Goal: Communication & Community: Participate in discussion

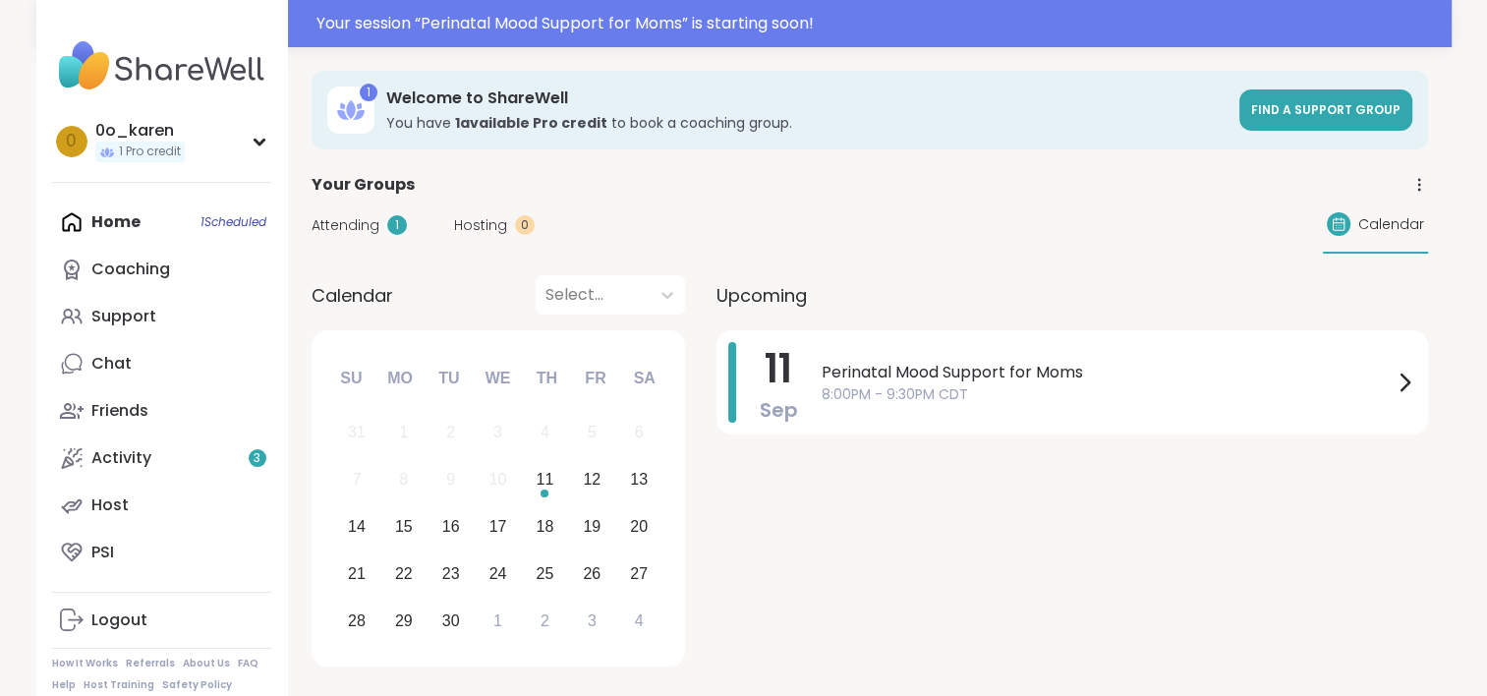
click at [959, 397] on span "8:00PM - 9:30PM CDT" at bounding box center [1106, 394] width 571 height 21
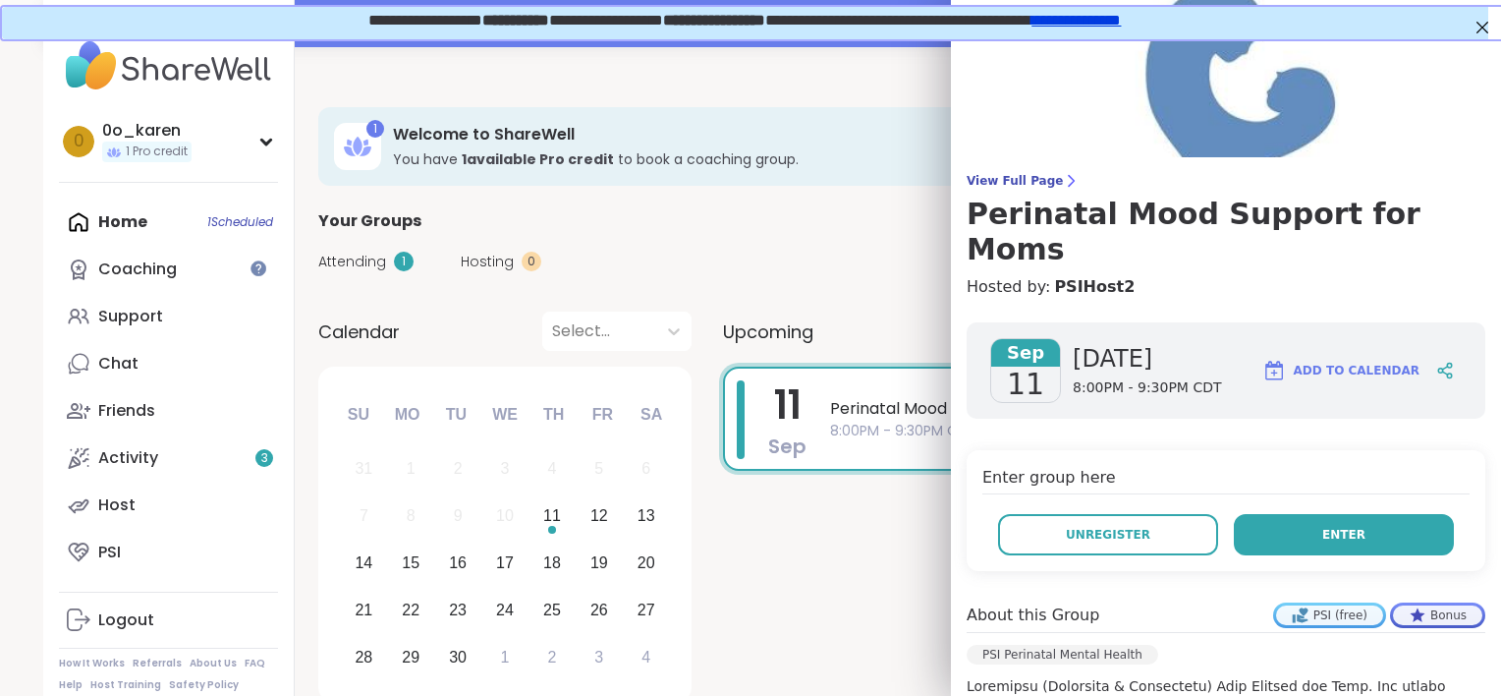
click at [1373, 514] on button "Enter" at bounding box center [1344, 534] width 220 height 41
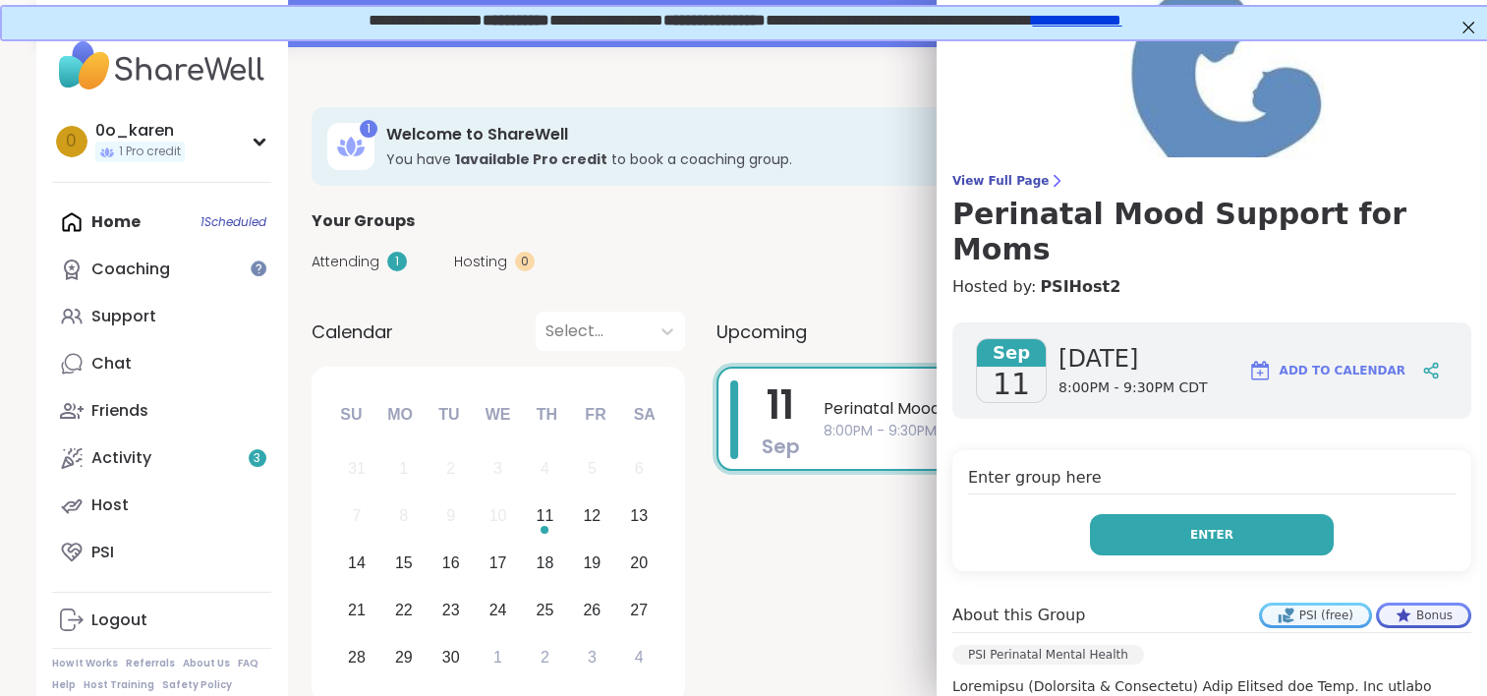
click at [1173, 514] on button "Enter" at bounding box center [1212, 534] width 244 height 41
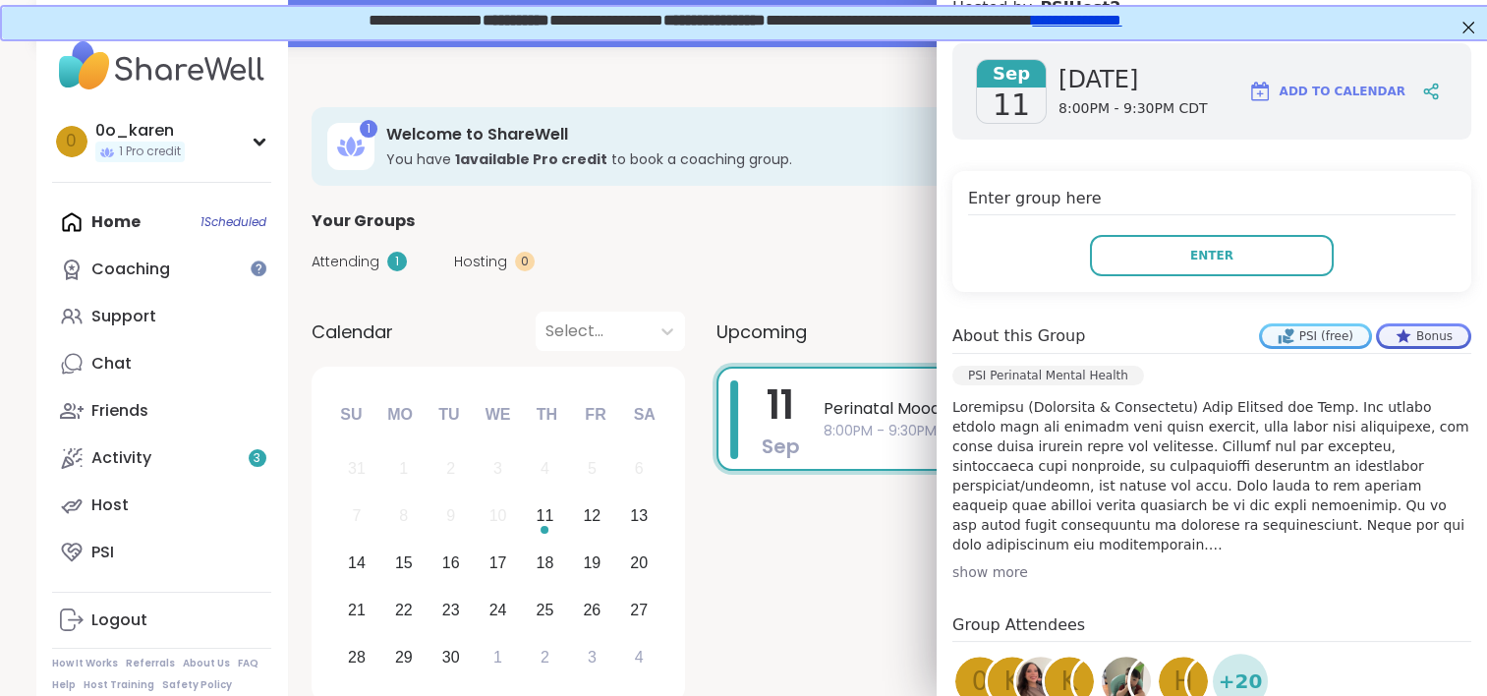
scroll to position [436, 0]
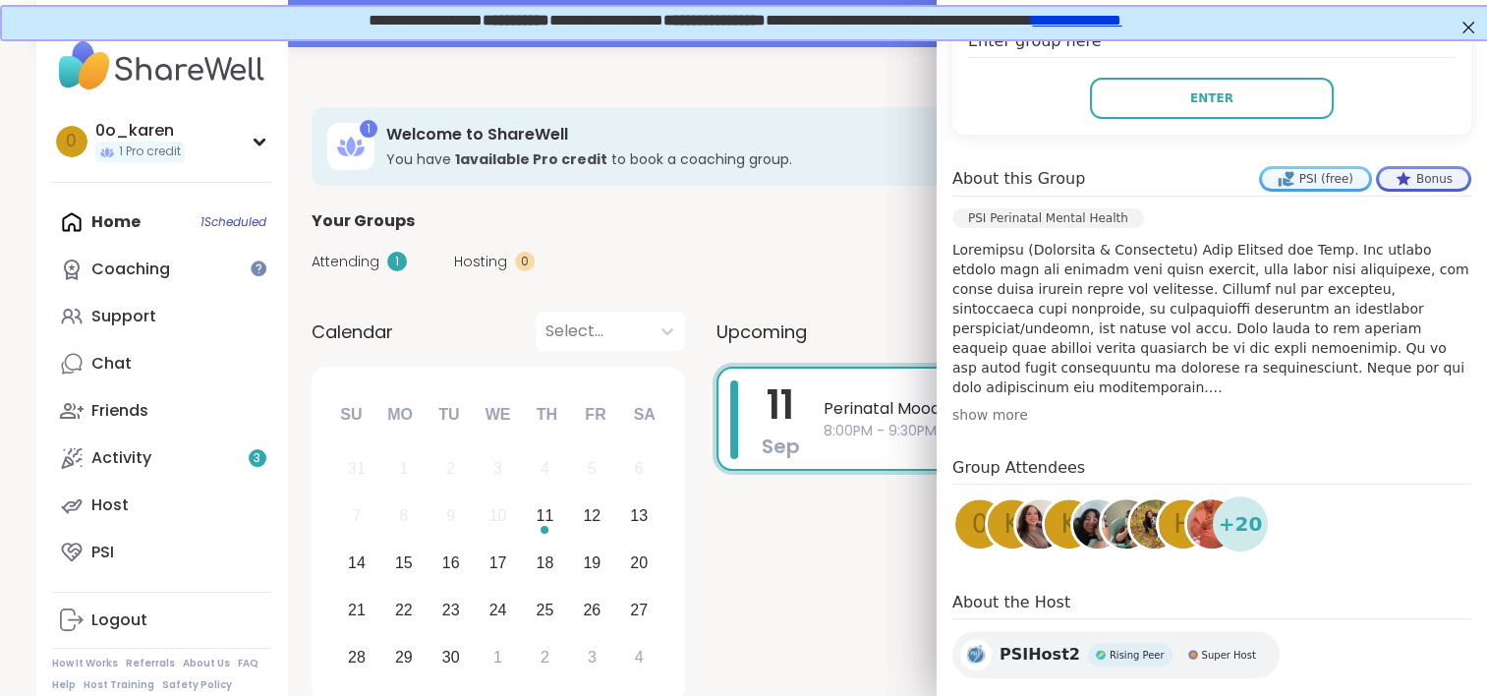
click at [1234, 503] on div "+ 20" at bounding box center [1240, 523] width 55 height 55
click at [1228, 509] on span "+ 20" at bounding box center [1240, 523] width 44 height 29
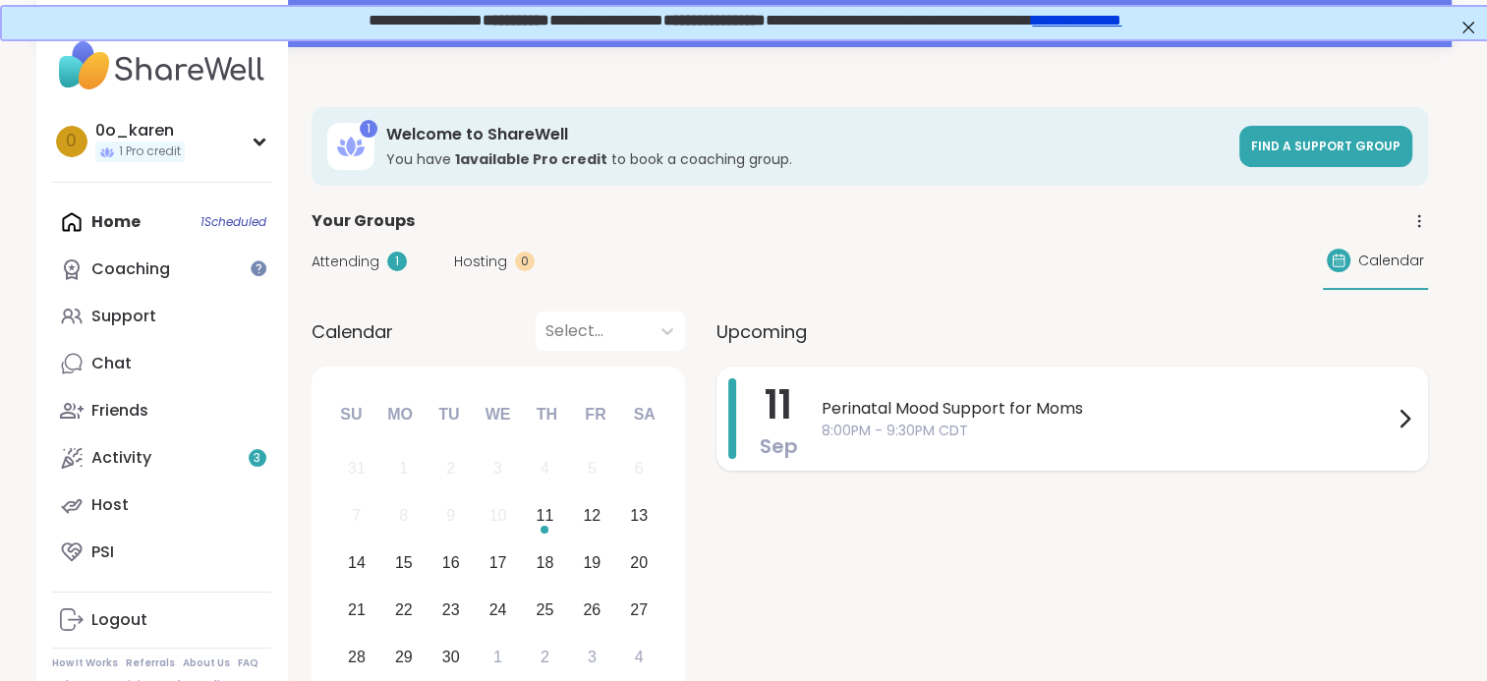
click at [866, 378] on div "Perinatal Mood Support for Moms 8:00PM - 9:30PM CDT" at bounding box center [1118, 418] width 594 height 81
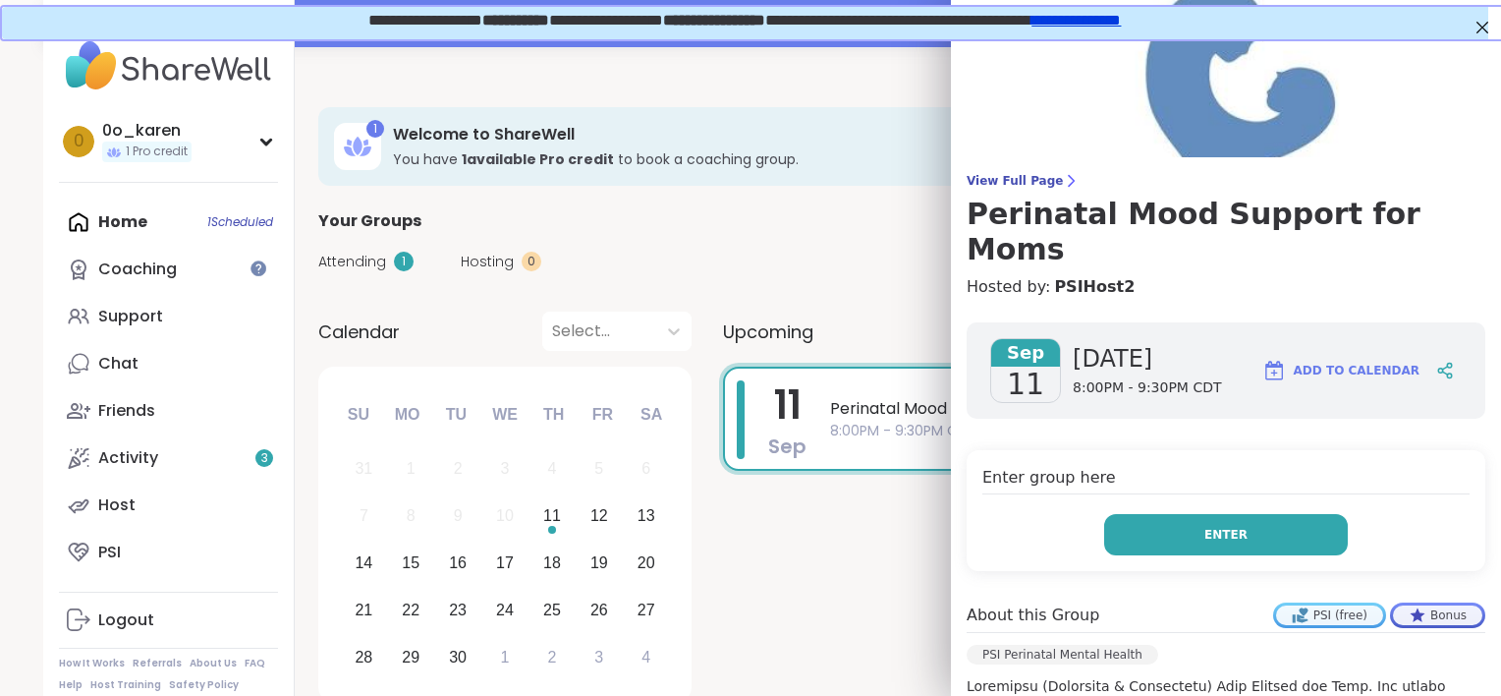
click at [1175, 514] on button "Enter" at bounding box center [1226, 534] width 244 height 41
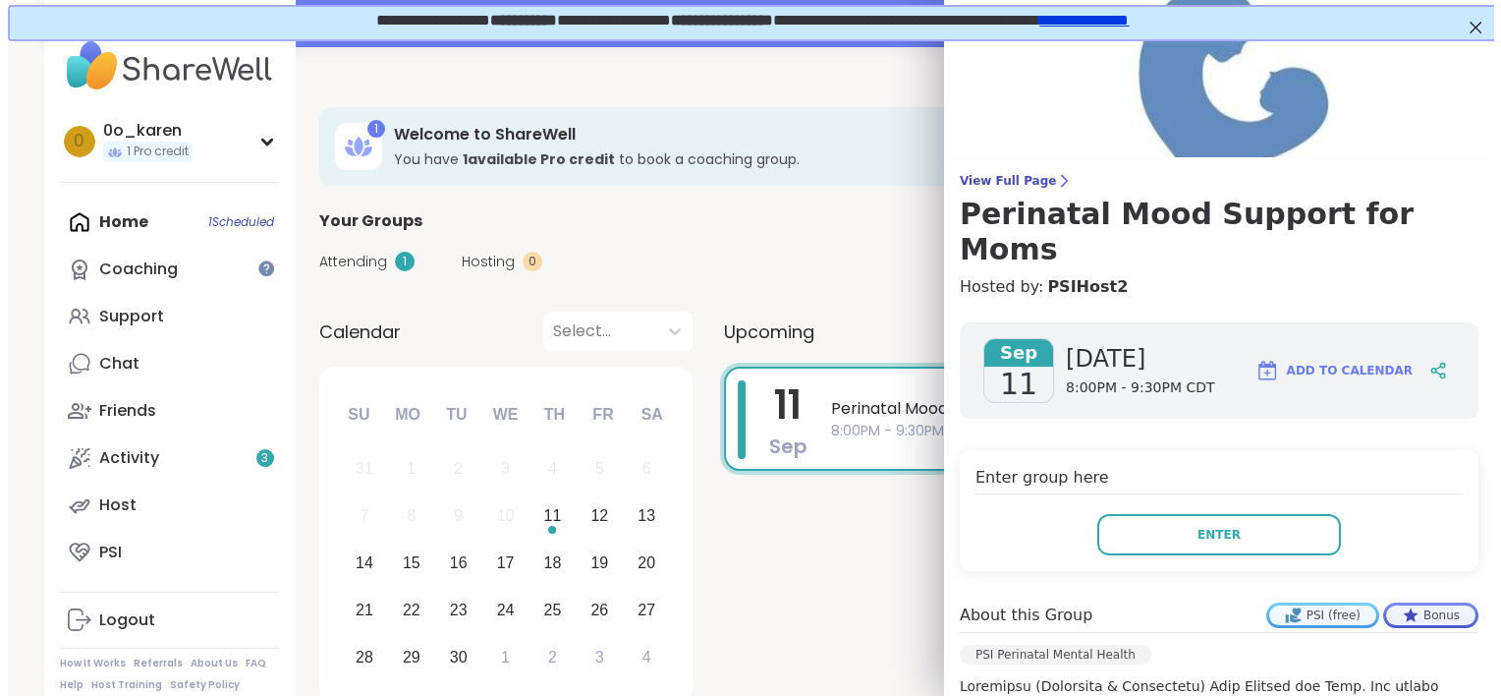
scroll to position [436, 0]
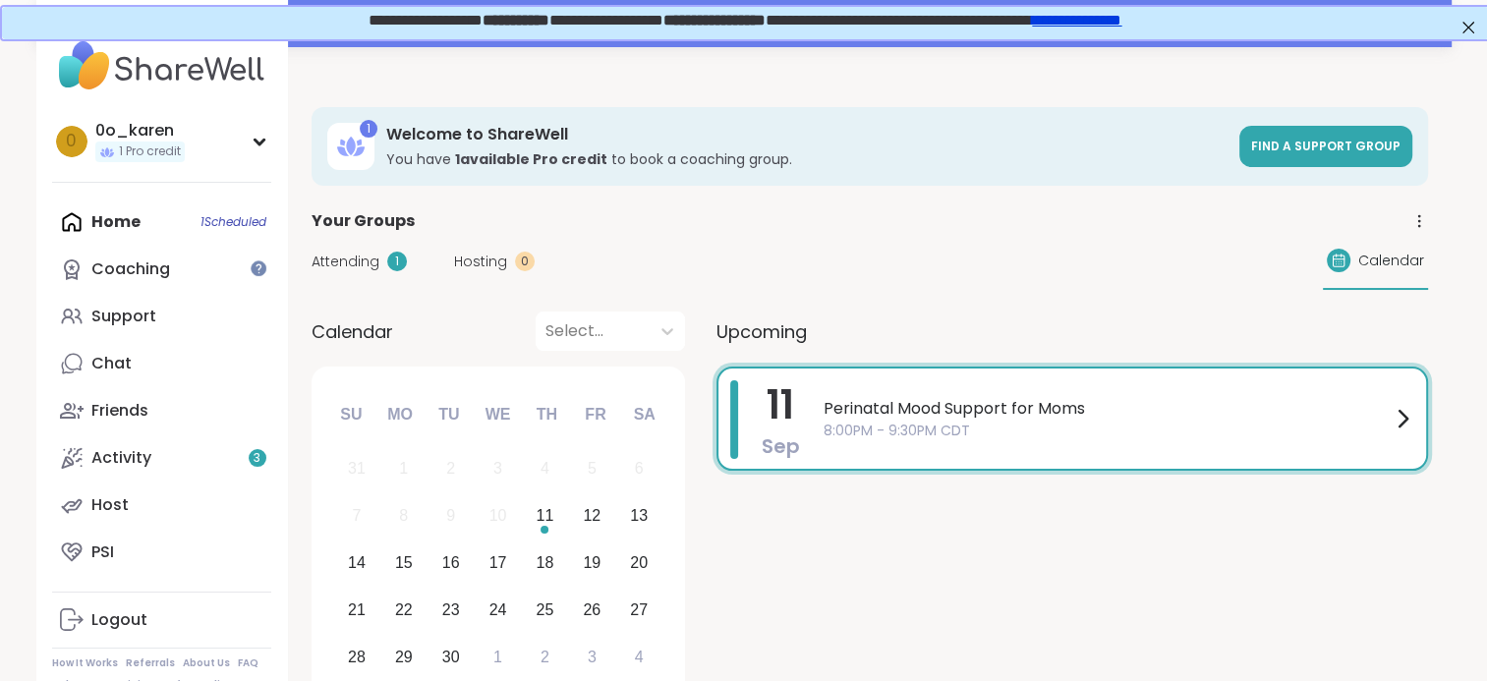
click at [780, 563] on div "11 Sep Perinatal Mood Support for Moms 8:00PM - 9:30PM CDT" at bounding box center [1071, 538] width 711 height 343
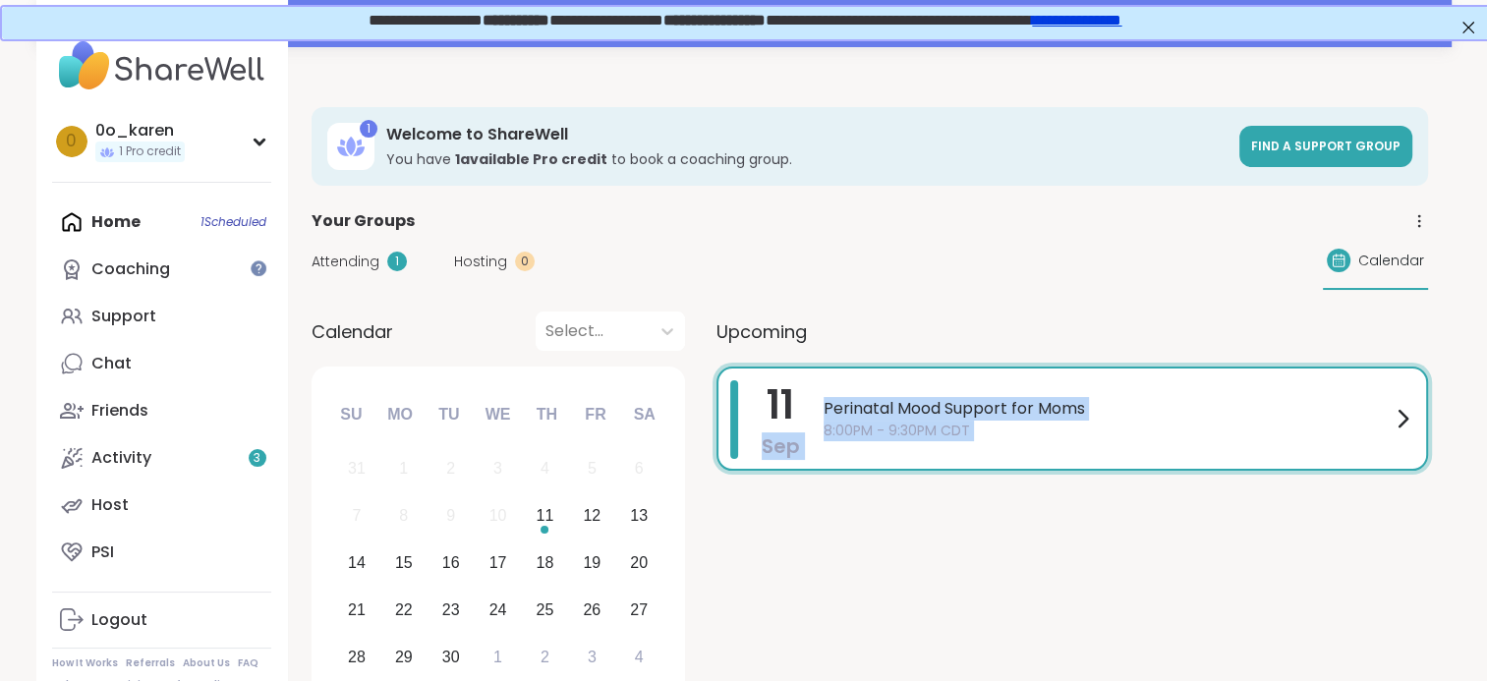
drag, startPoint x: 780, startPoint y: 563, endPoint x: 975, endPoint y: 421, distance: 241.1
click at [975, 421] on div "11 Sep Perinatal Mood Support for Moms 8:00PM - 9:30PM CDT" at bounding box center [1071, 538] width 711 height 343
click at [975, 421] on span "8:00PM - 9:30PM CDT" at bounding box center [1106, 431] width 567 height 21
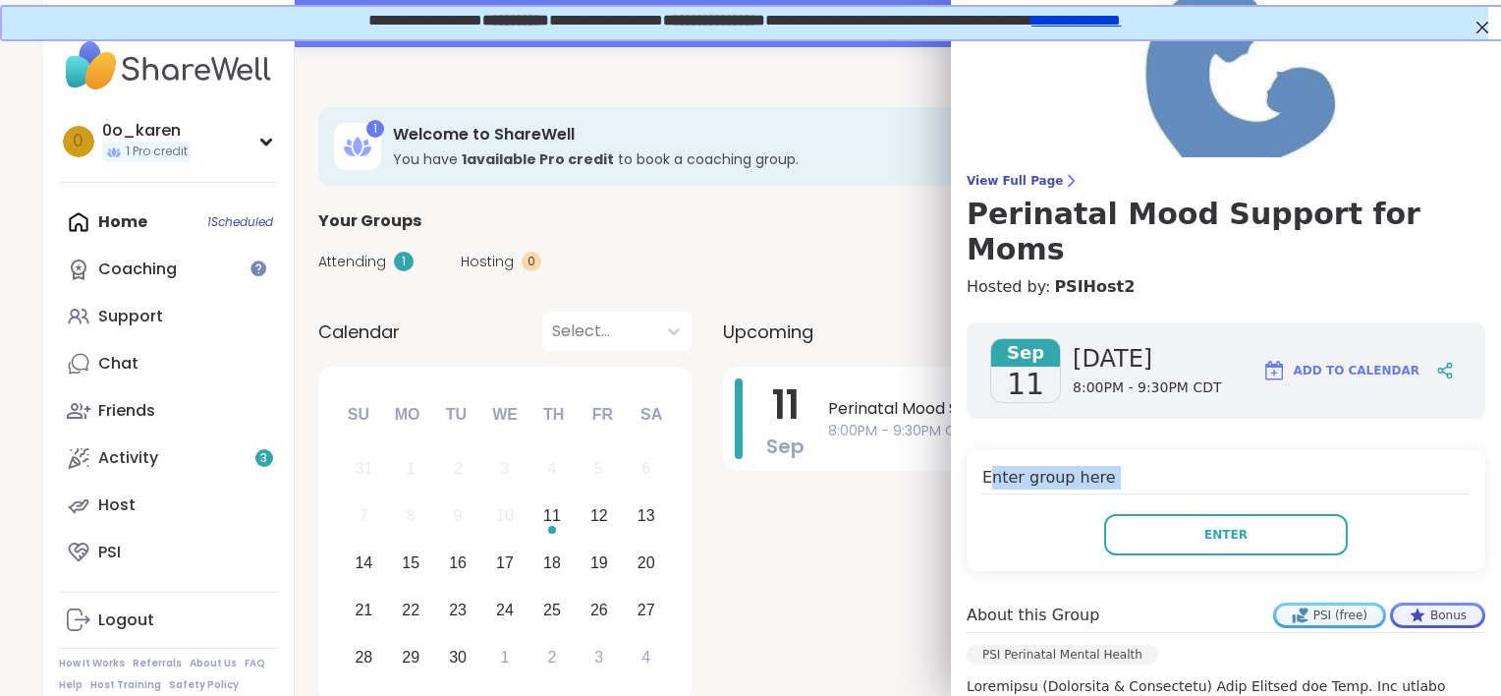
drag, startPoint x: 975, startPoint y: 421, endPoint x: 1042, endPoint y: 534, distance: 131.3
click at [1042, 534] on div "Enter group here Enter" at bounding box center [1226, 510] width 519 height 121
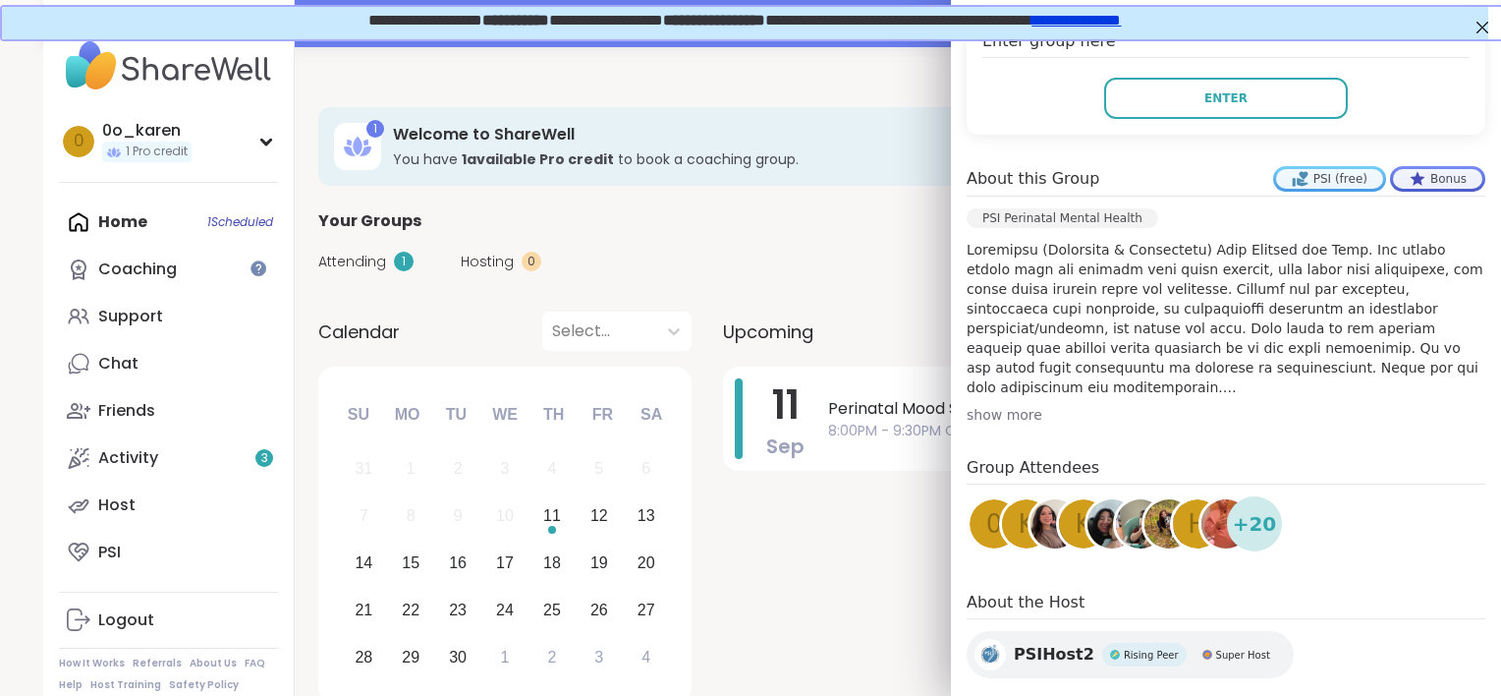
click at [967, 405] on div "show more" at bounding box center [1226, 415] width 519 height 20
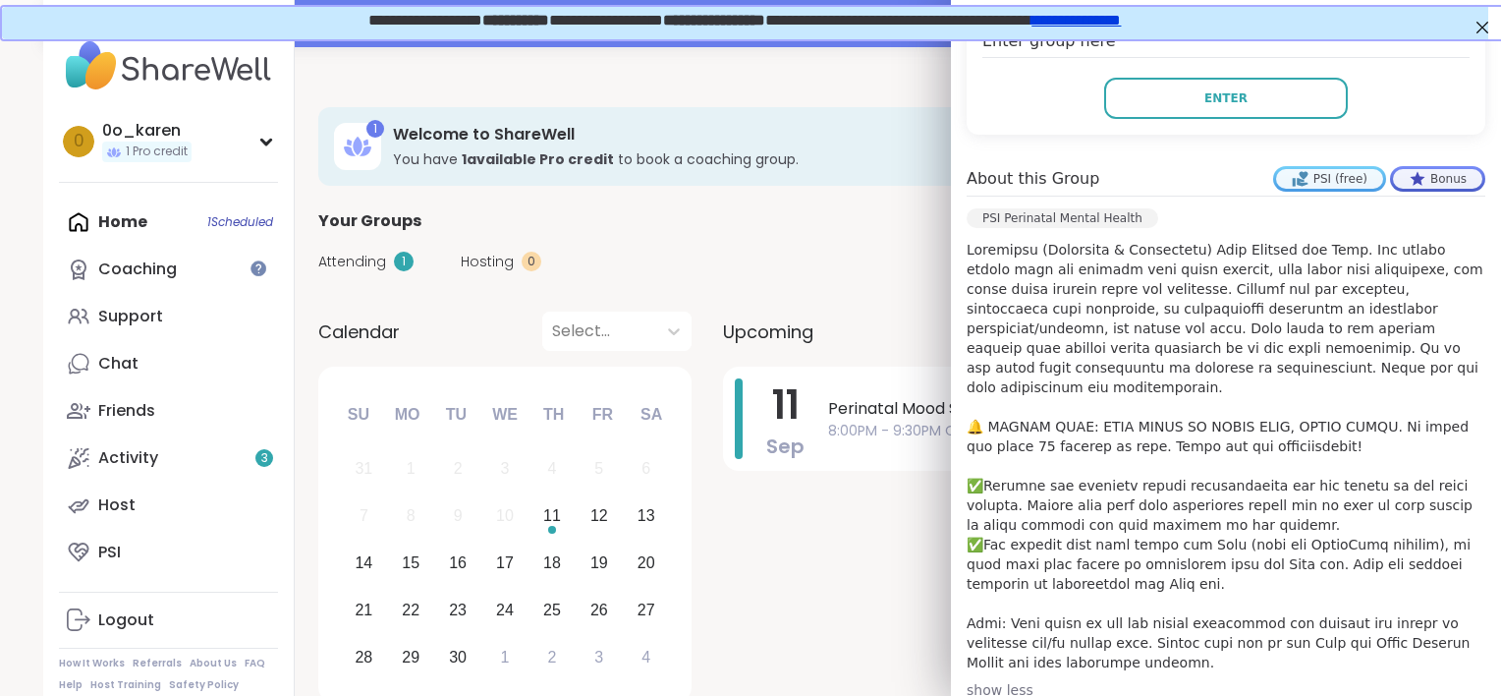
scroll to position [692, 0]
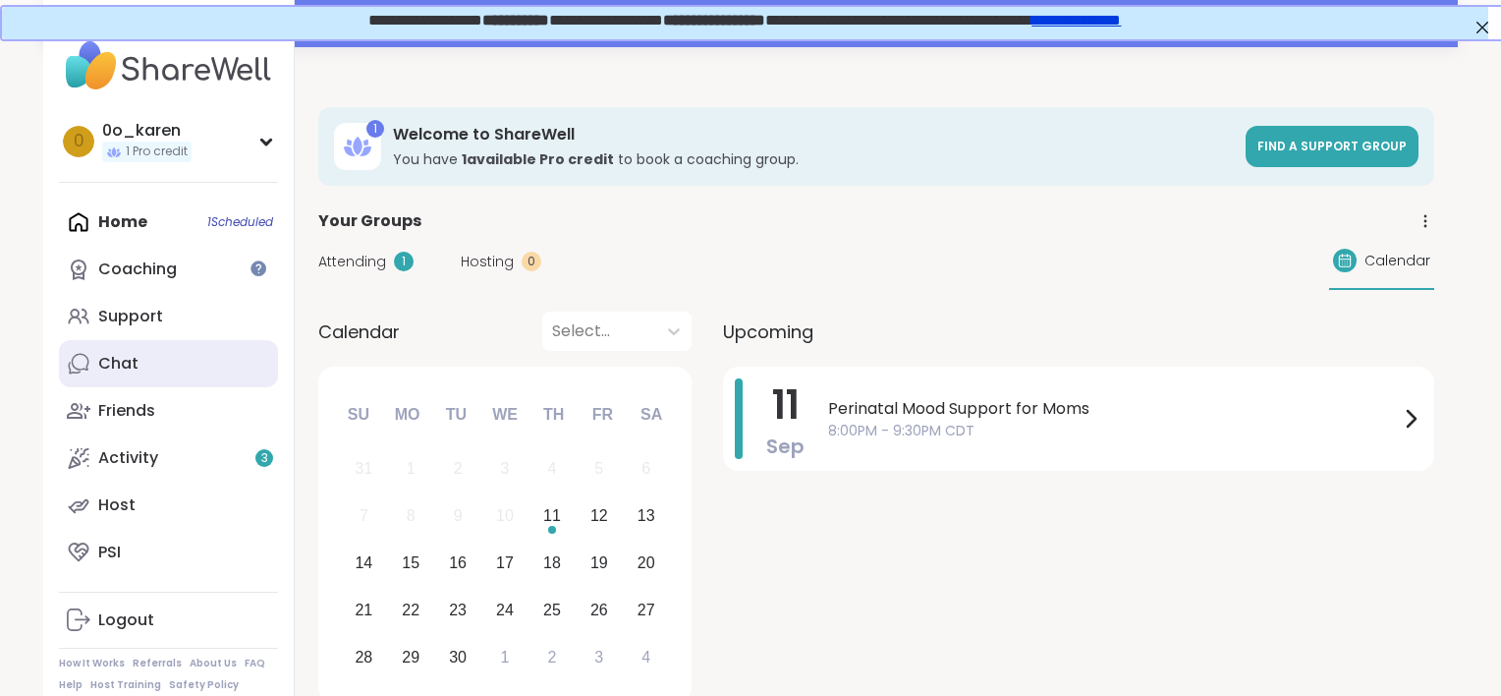
click at [114, 375] on link "Chat" at bounding box center [168, 363] width 219 height 47
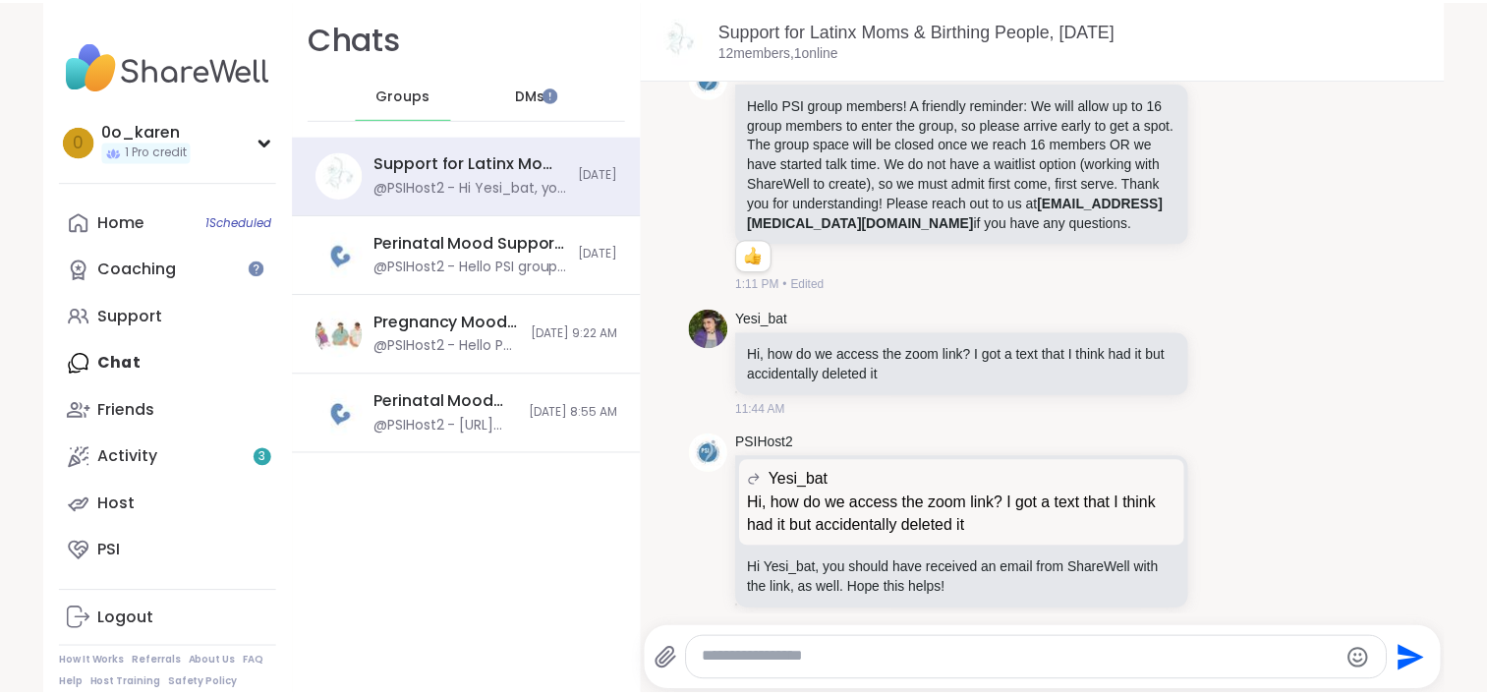
scroll to position [71, 0]
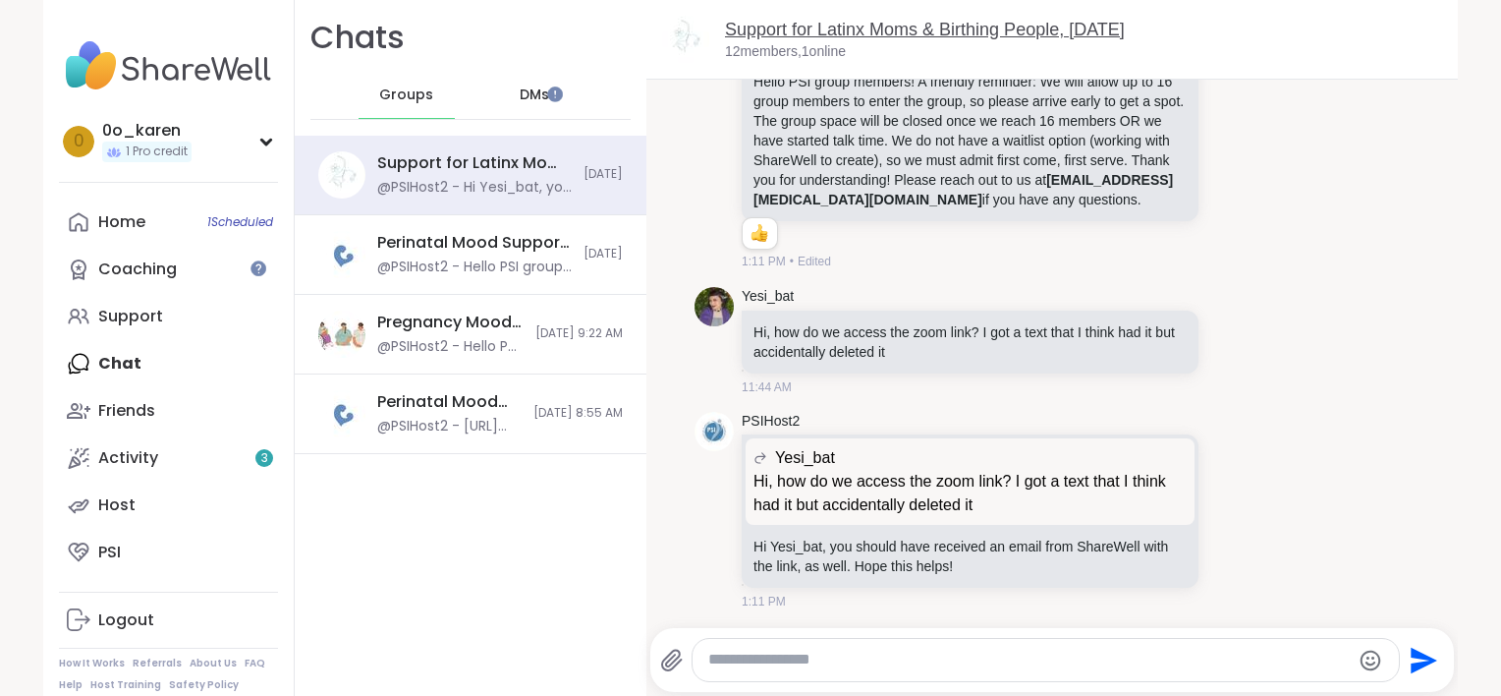
click at [739, 30] on link "Support for Latinx Moms & Birthing People, Sep 11" at bounding box center [925, 30] width 400 height 20
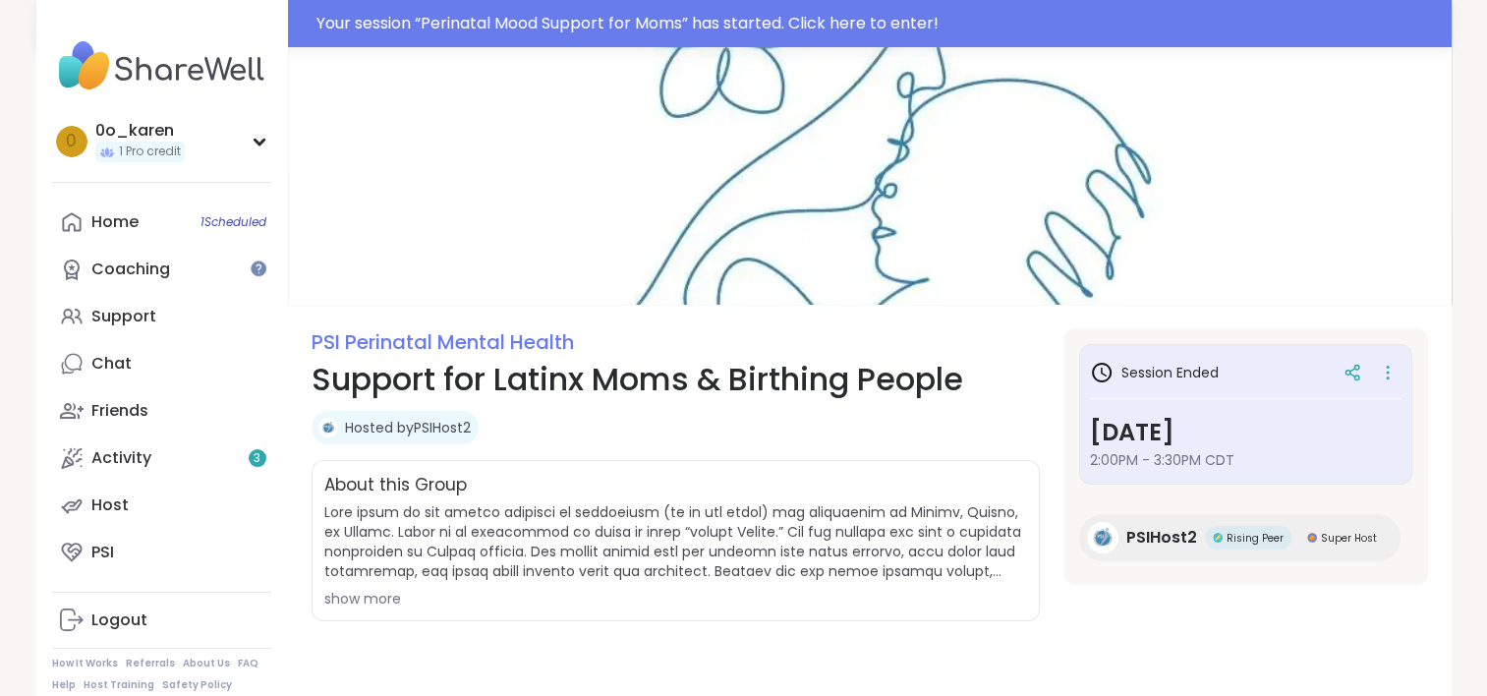
scroll to position [47, 0]
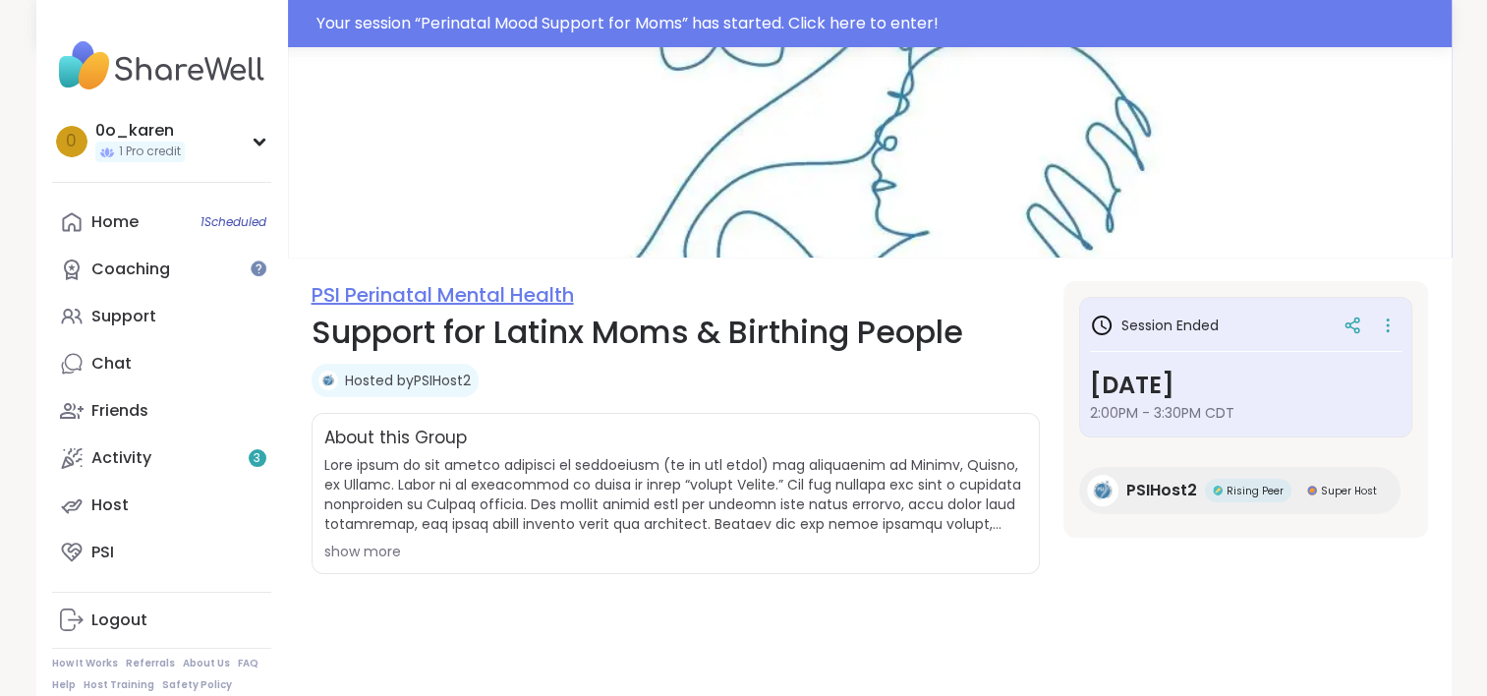
click at [436, 292] on link "PSI Perinatal Mental Health" at bounding box center [442, 295] width 262 height 28
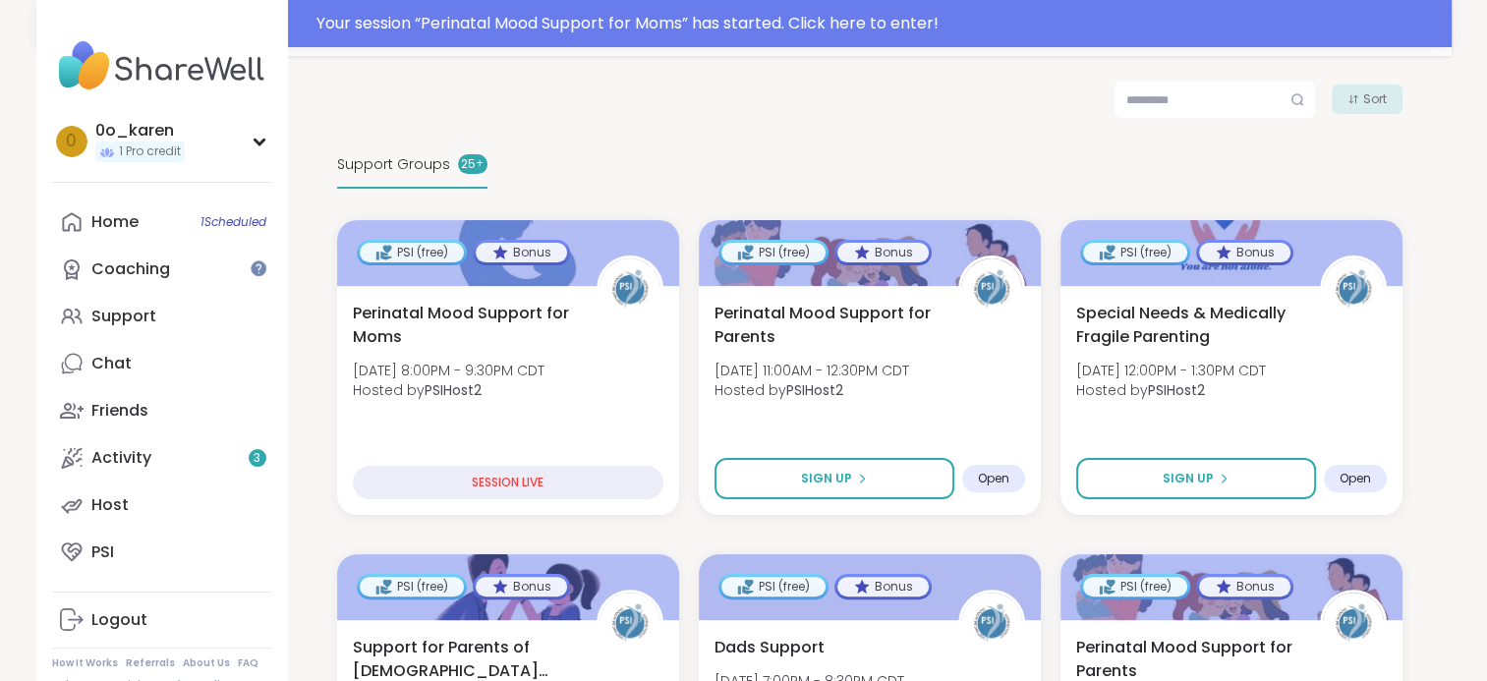
scroll to position [538, 0]
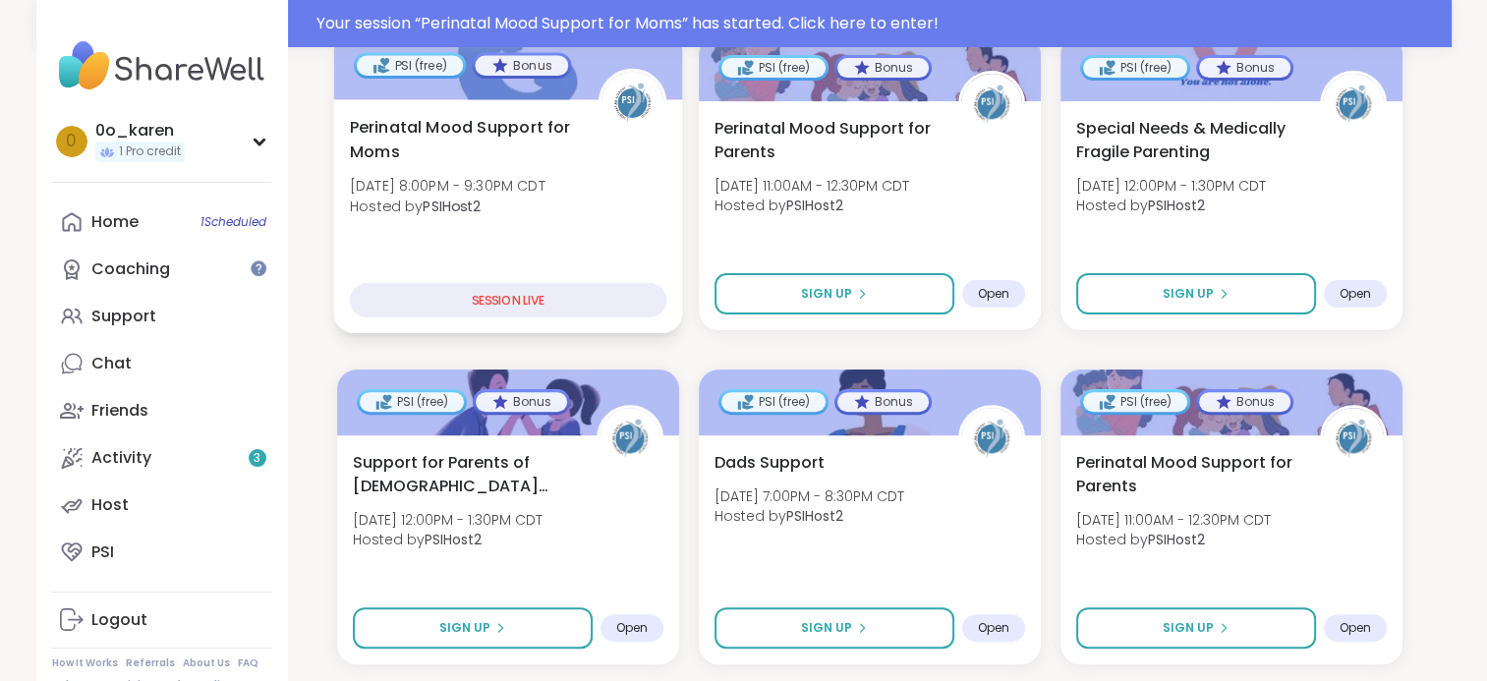
click at [479, 266] on div "Perinatal Mood Support for Moms Thu, Sep 11 | 8:00PM - 9:30PM CDT Hosted by PSI…" at bounding box center [507, 216] width 349 height 234
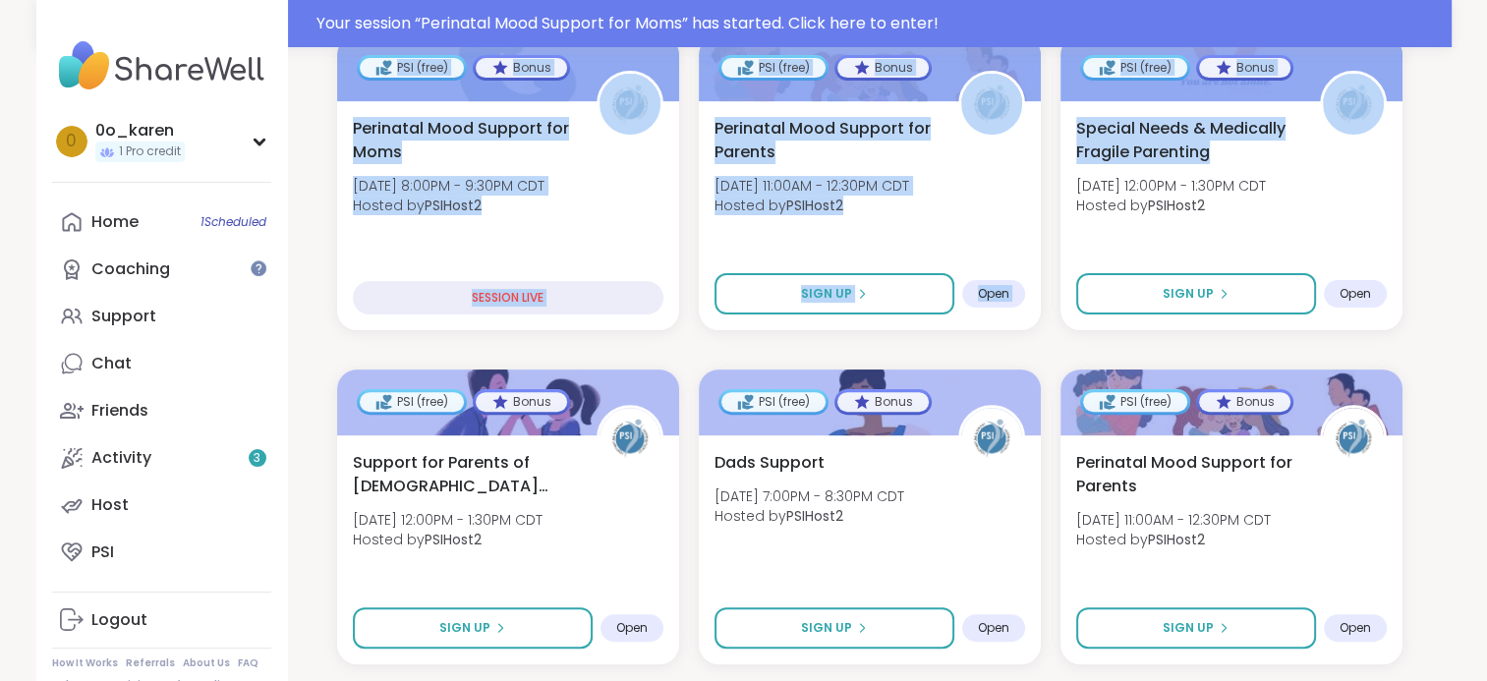
scroll to position [538, 3]
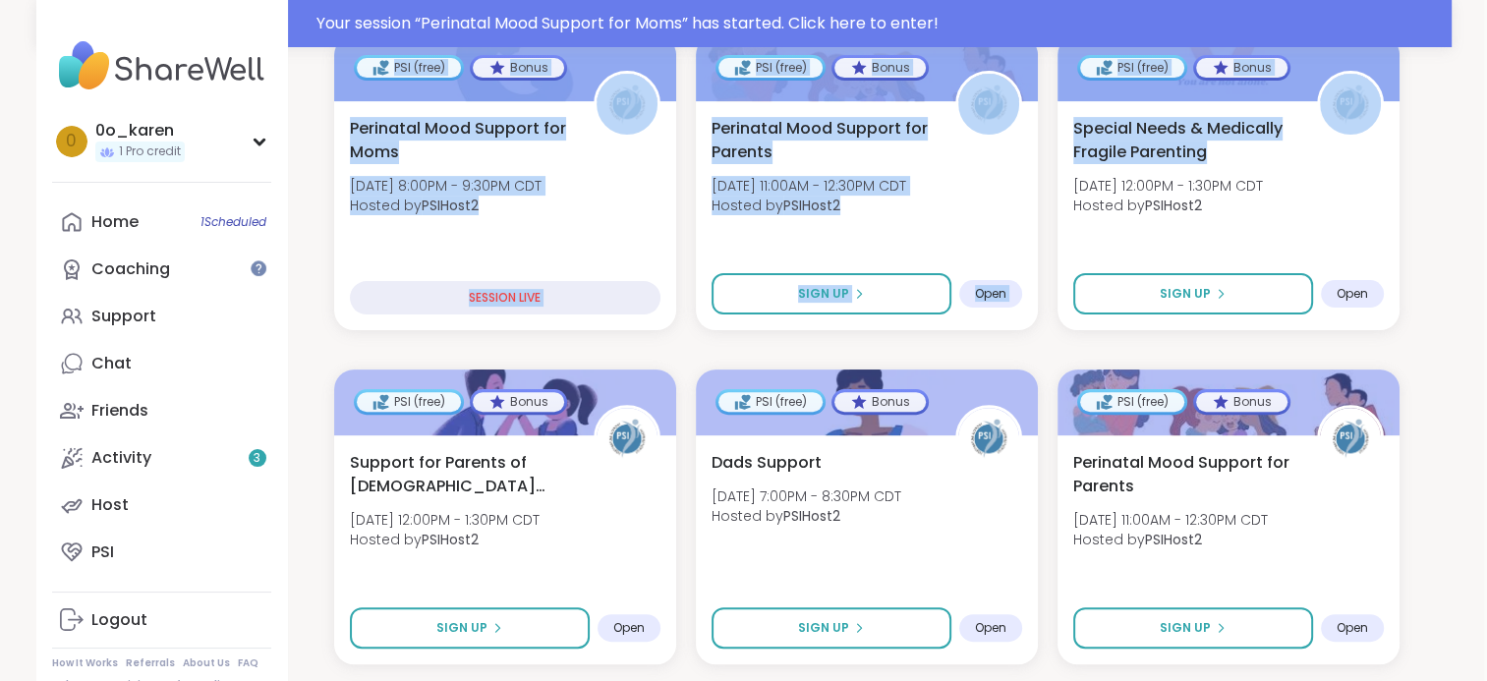
drag, startPoint x: 1486, startPoint y: 193, endPoint x: 1483, endPoint y: 295, distance: 102.2
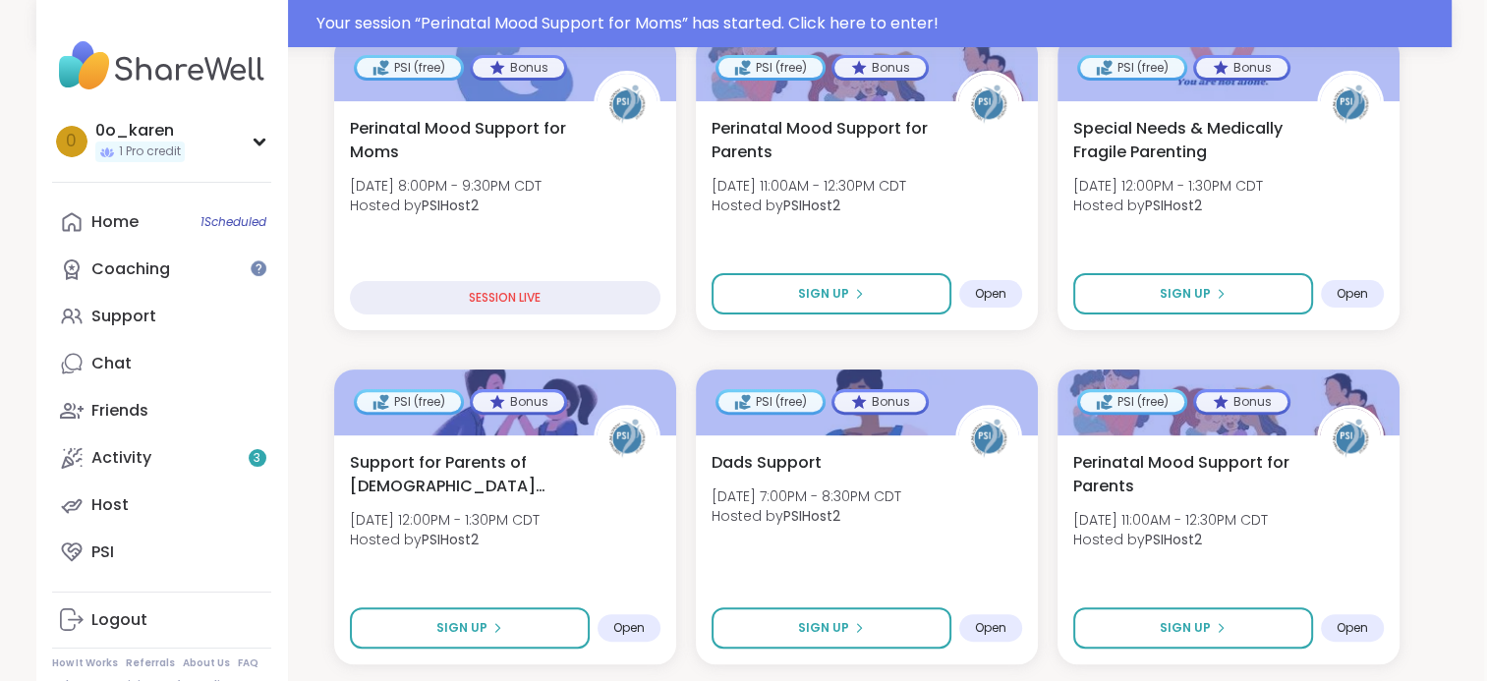
drag, startPoint x: 1483, startPoint y: 295, endPoint x: 1415, endPoint y: 349, distance: 86.7
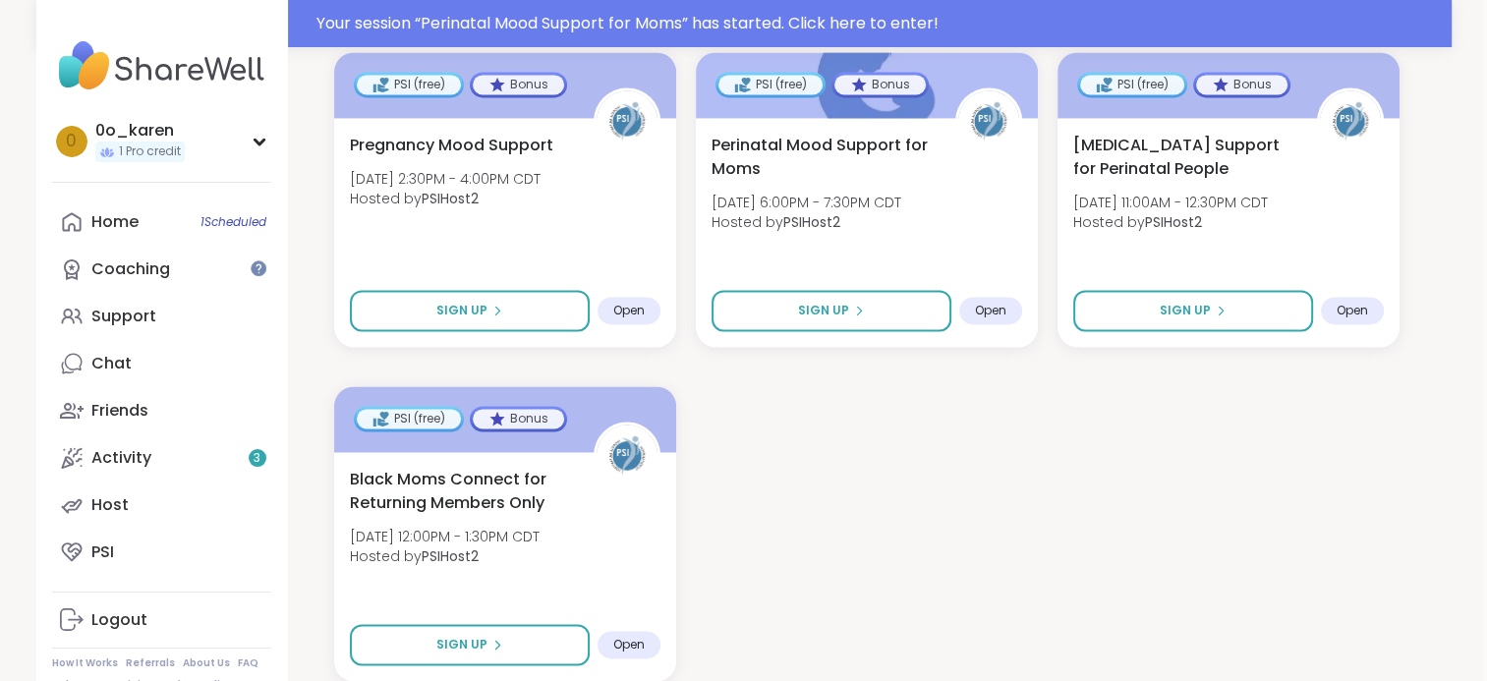
scroll to position [2983, 3]
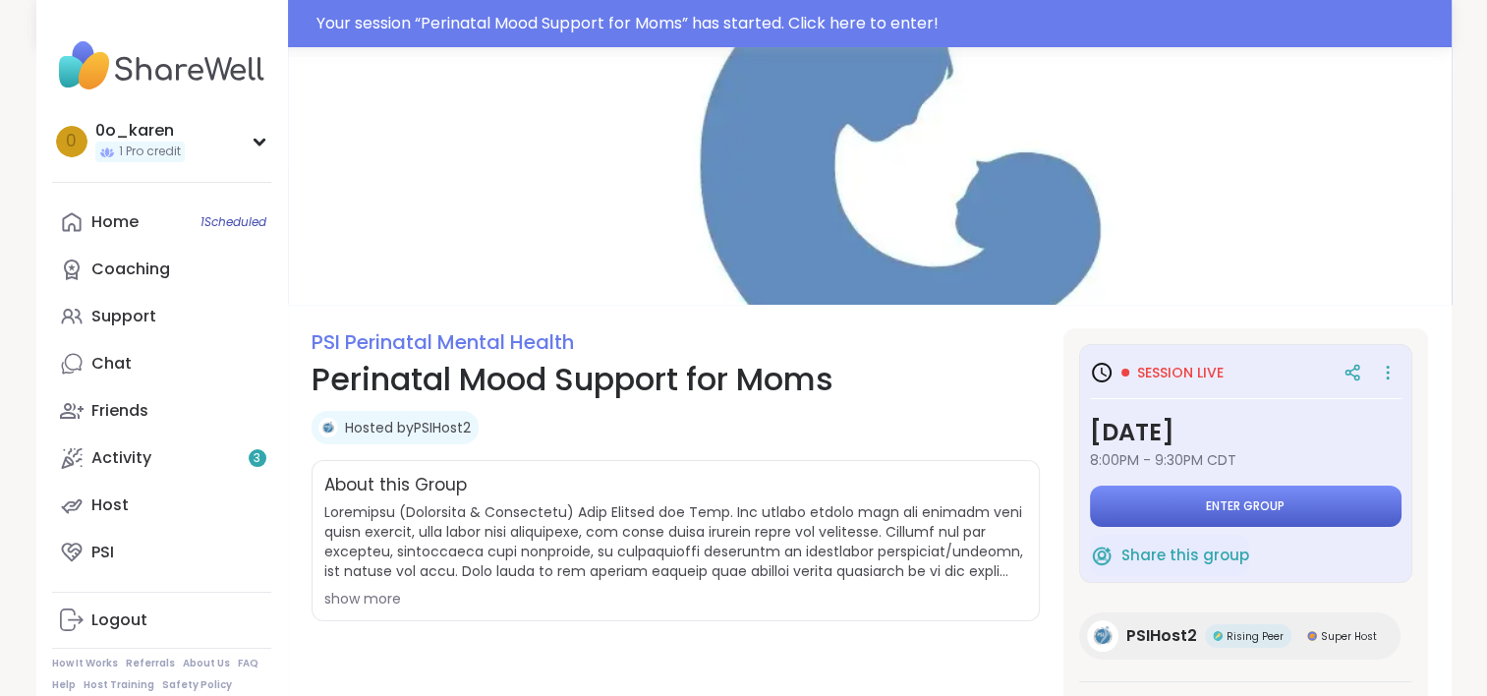
click at [1136, 512] on button "Enter group" at bounding box center [1245, 505] width 311 height 41
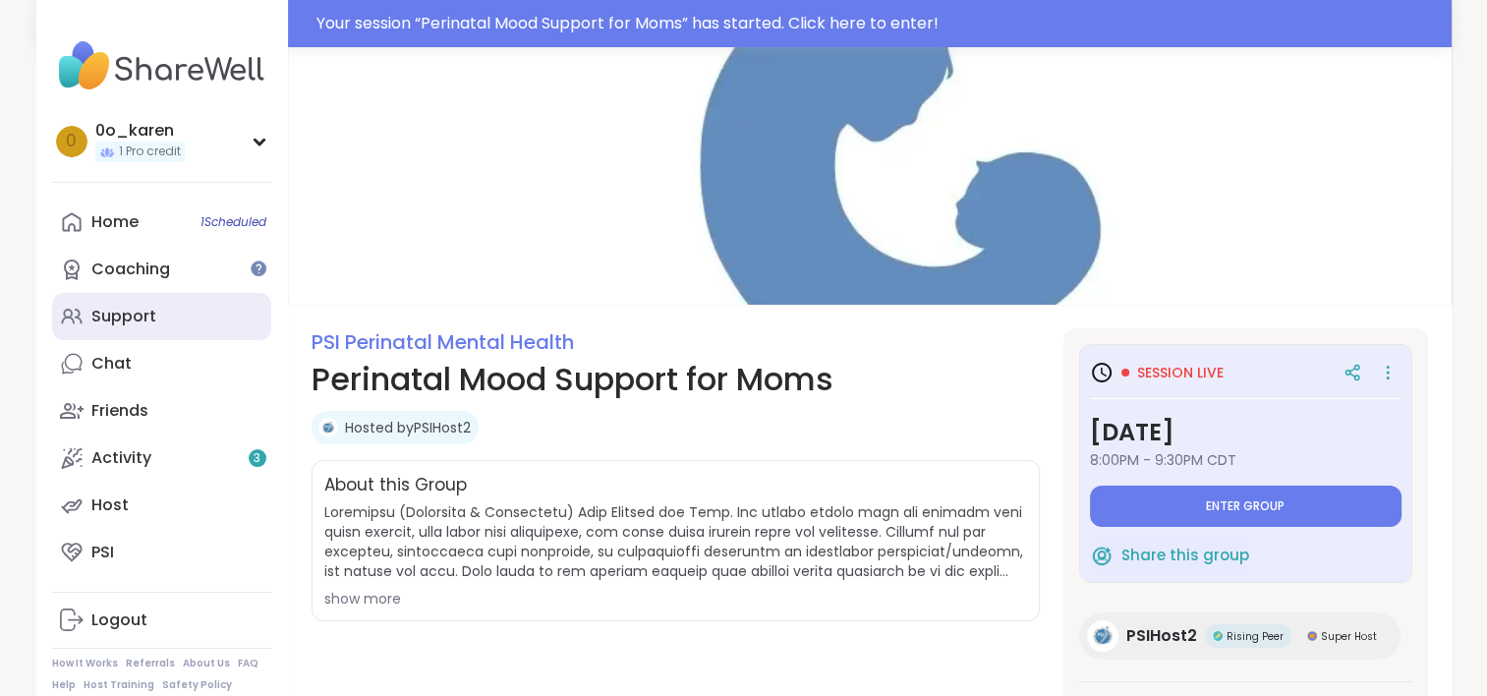
click at [106, 310] on div "Support" at bounding box center [123, 317] width 65 height 22
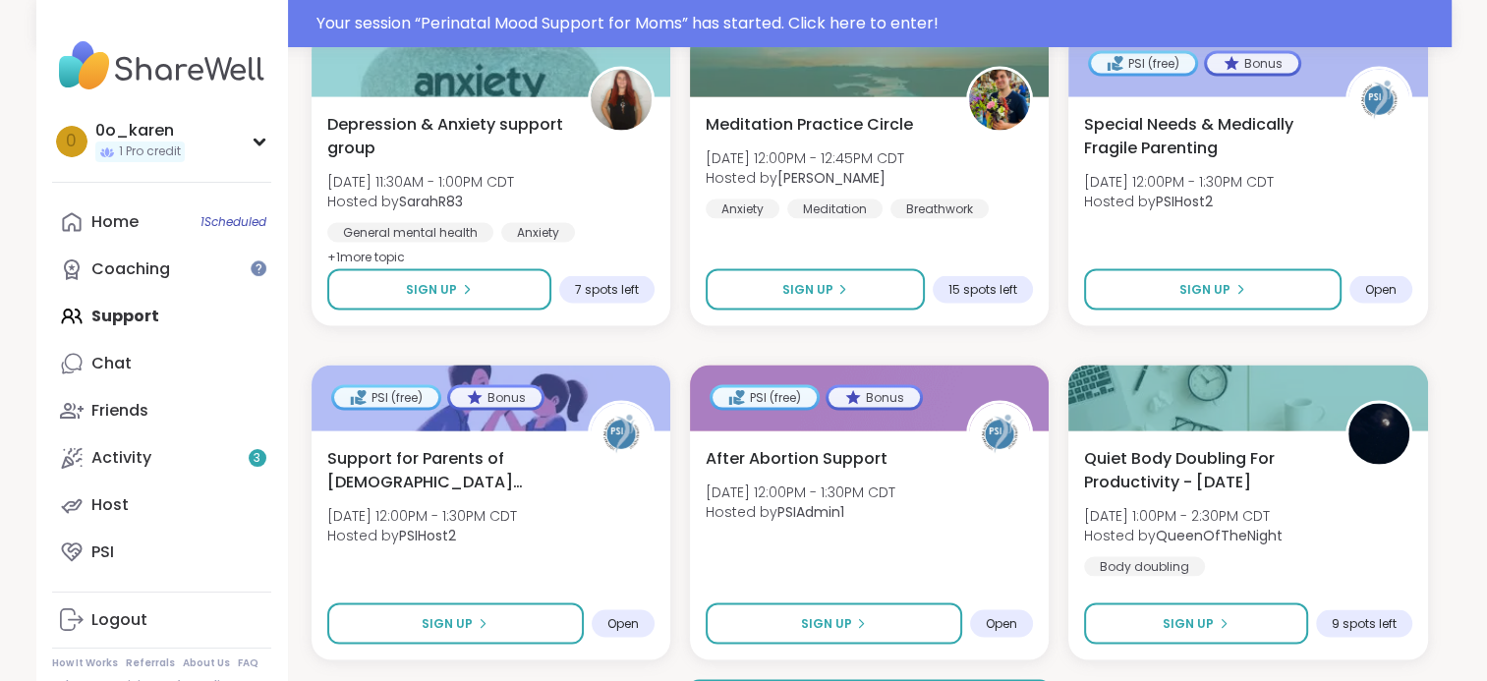
scroll to position [3832, 0]
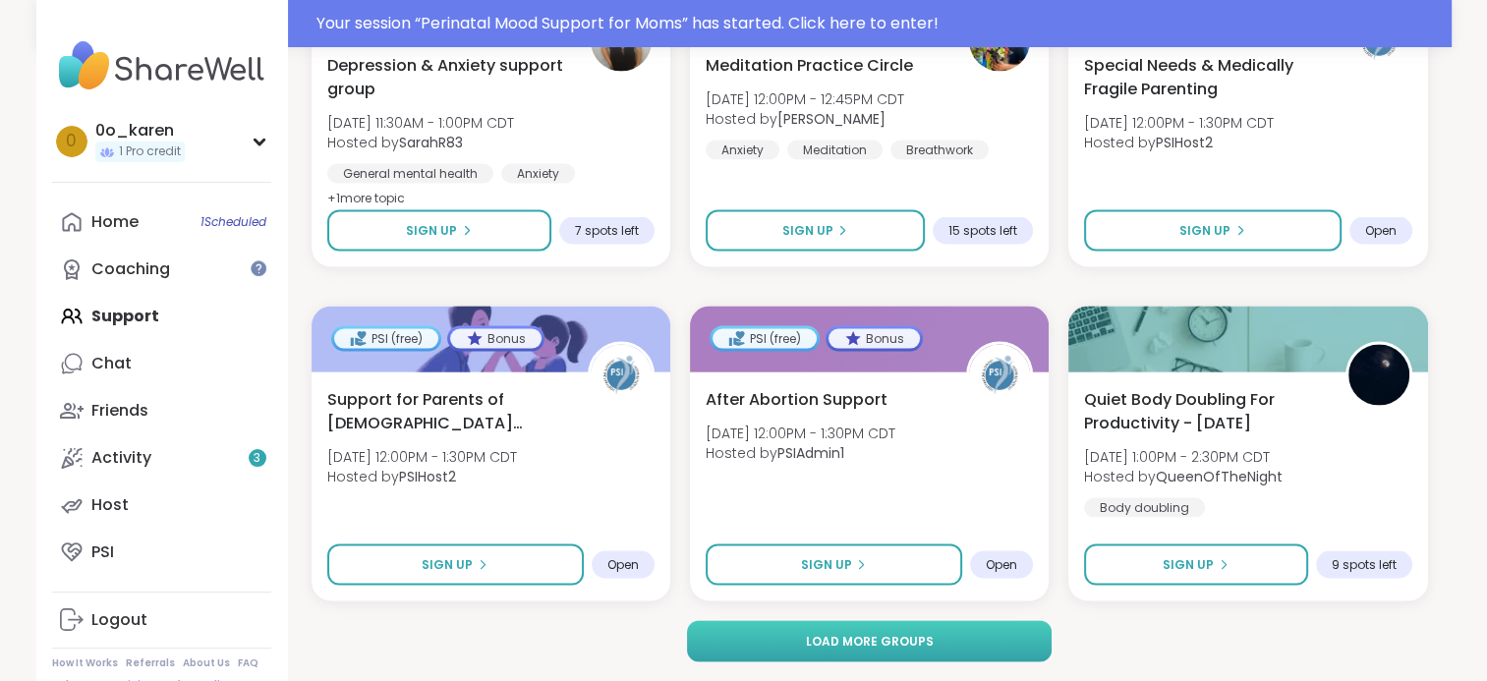
click at [912, 637] on span "Load more groups" at bounding box center [869, 642] width 128 height 18
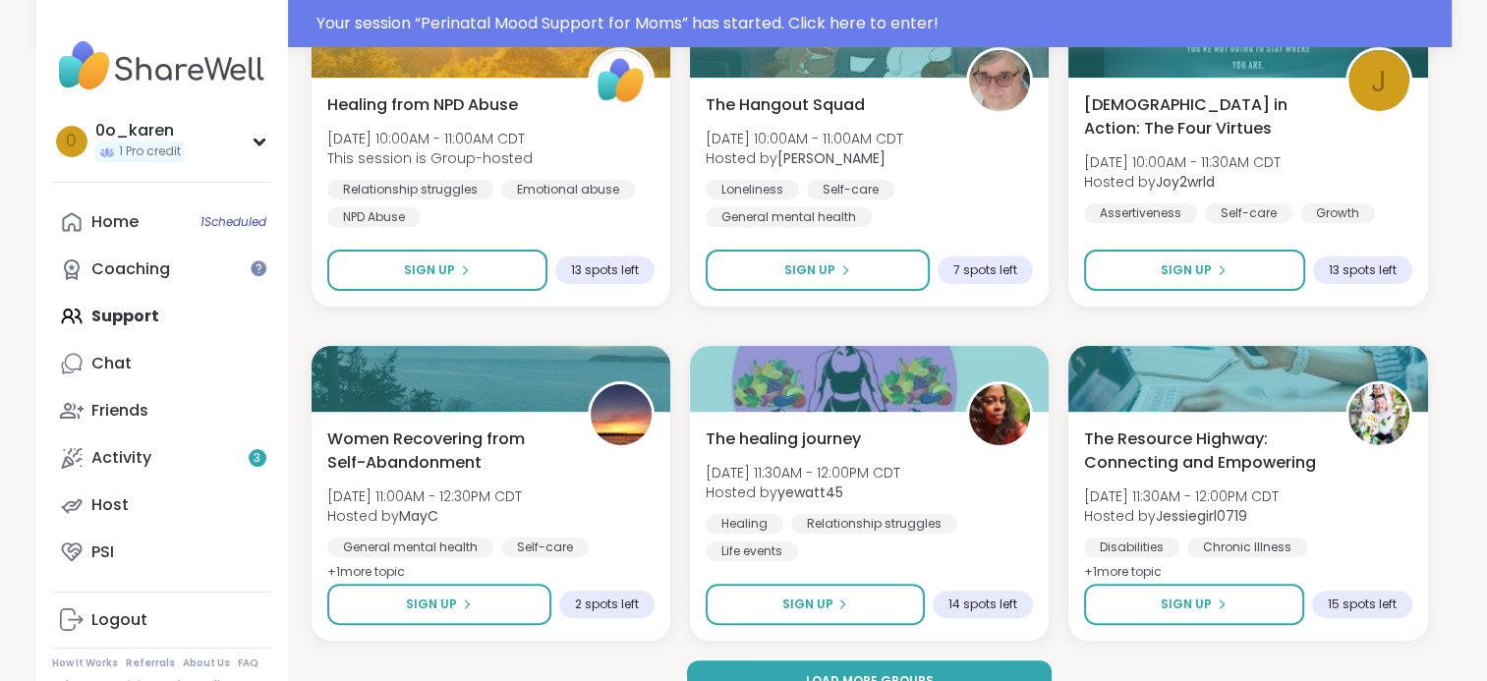
scroll to position [7841, 0]
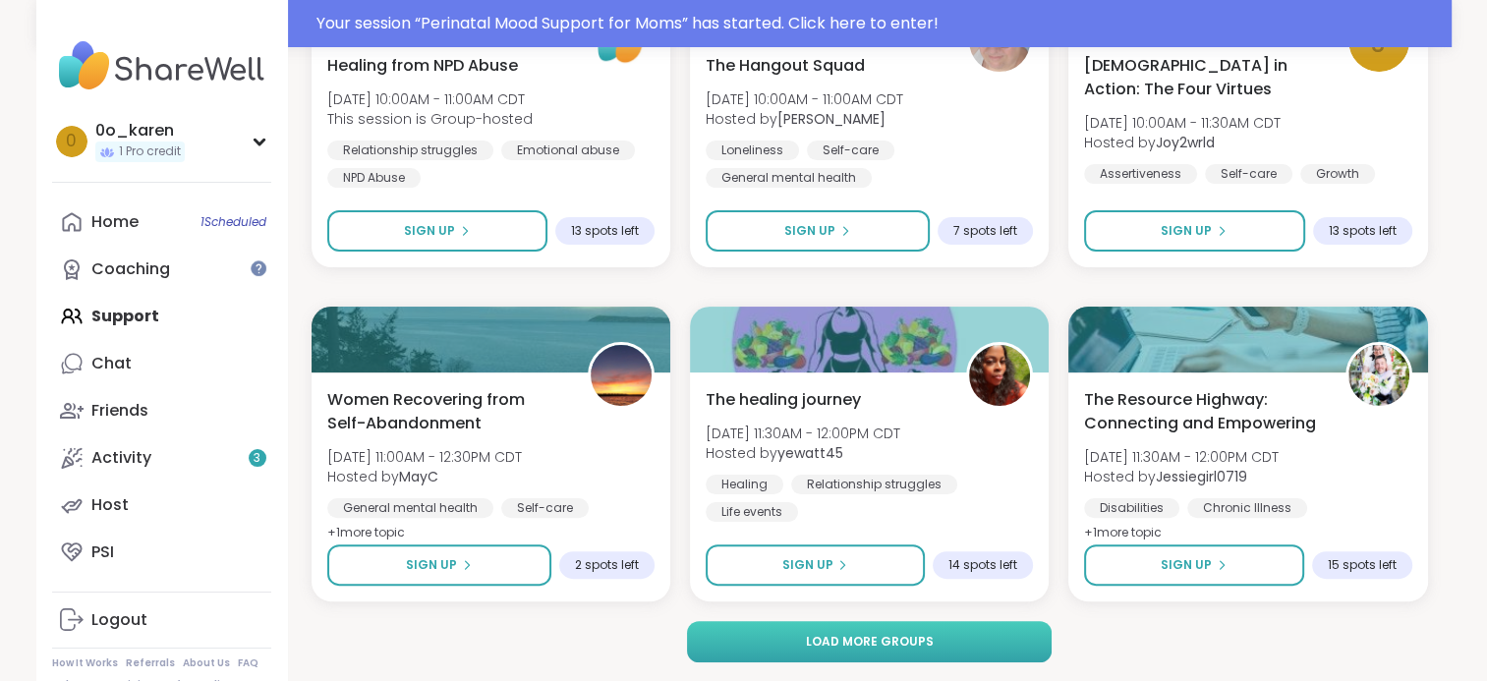
click at [883, 636] on span "Load more groups" at bounding box center [869, 642] width 128 height 18
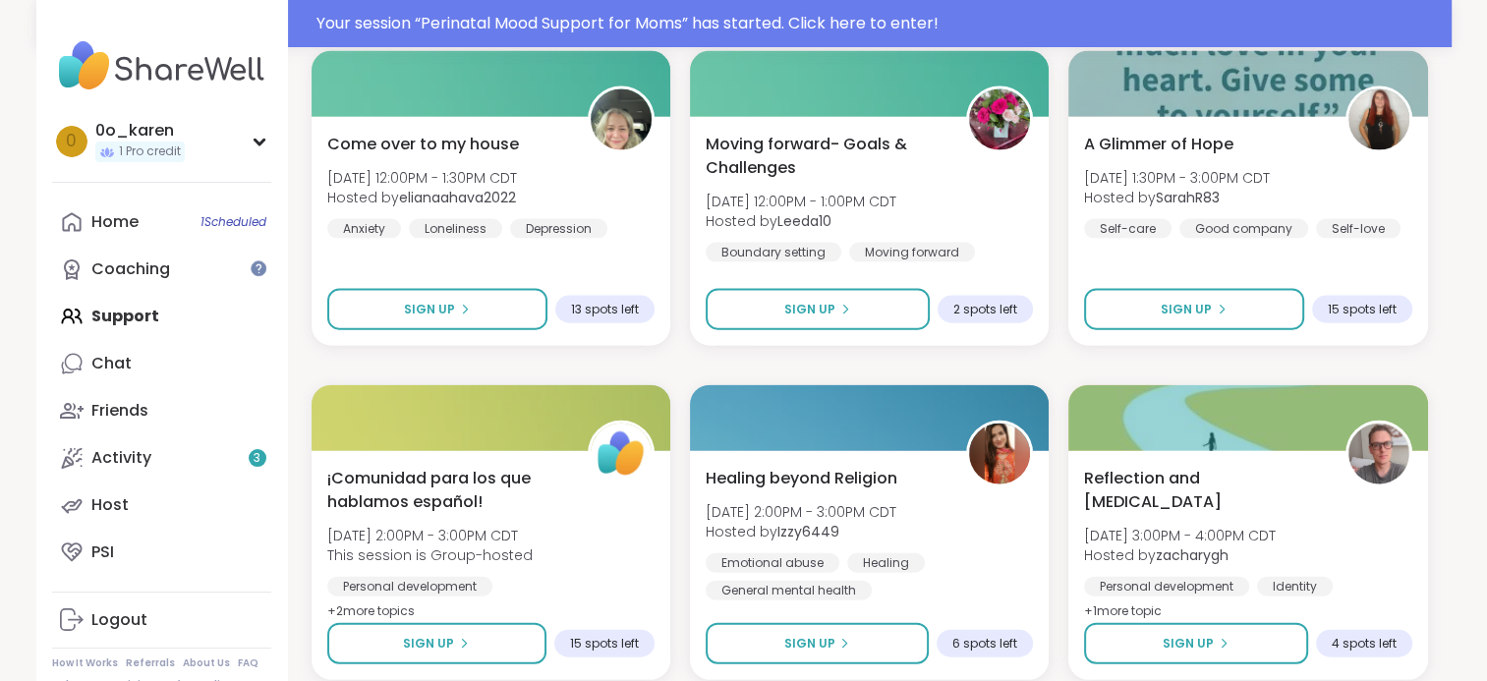
scroll to position [11850, 0]
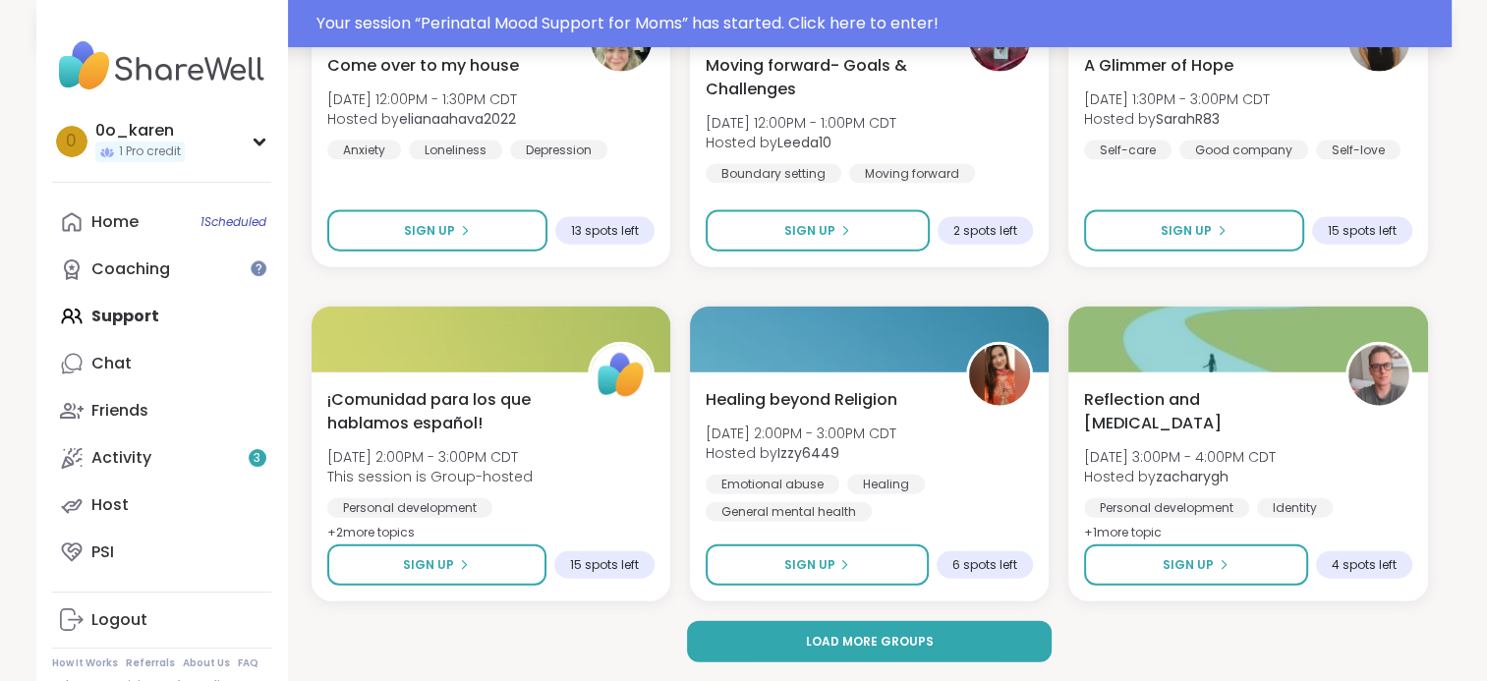
click at [566, 30] on div "Your session “ Perinatal Mood Support for Moms ” has started. Click here to ent…" at bounding box center [877, 24] width 1123 height 24
click at [345, 20] on div at bounding box center [491, 3] width 367 height 67
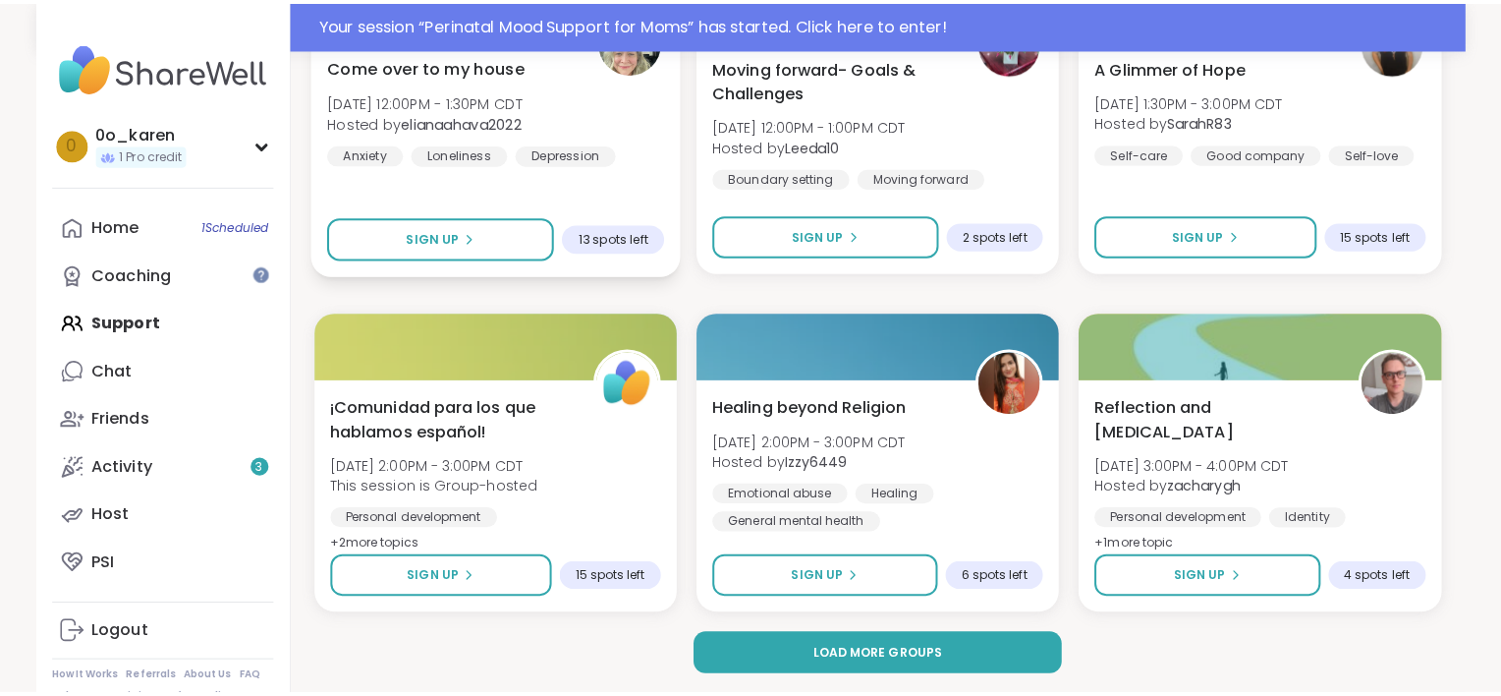
scroll to position [11834, 0]
